Goal: Find specific page/section: Locate a particular part of the current website

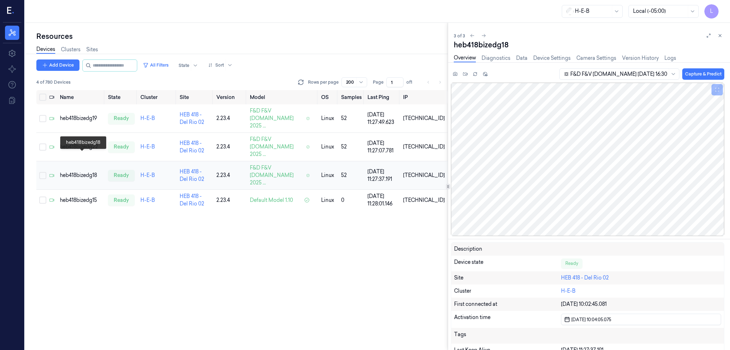
click at [78, 172] on div "heb418bizedg18" at bounding box center [81, 175] width 42 height 7
click at [86, 143] on div "heb418bizedg22" at bounding box center [81, 146] width 42 height 7
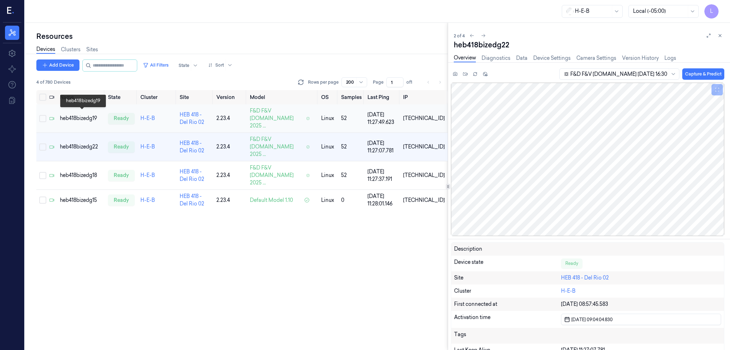
click at [94, 115] on div "heb418bizedg19" at bounding box center [81, 118] width 42 height 7
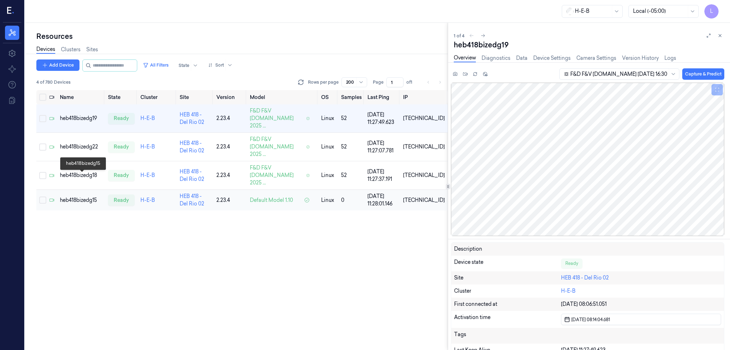
click at [89, 197] on div "heb418bizedg15" at bounding box center [81, 200] width 42 height 7
